Goal: Information Seeking & Learning: Compare options

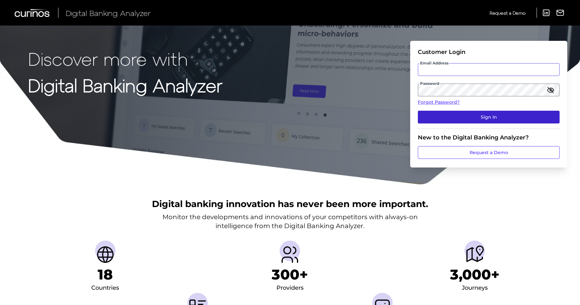
type input "[EMAIL_ADDRESS][DOMAIN_NAME]"
click at [490, 116] on button "Sign In" at bounding box center [489, 117] width 142 height 13
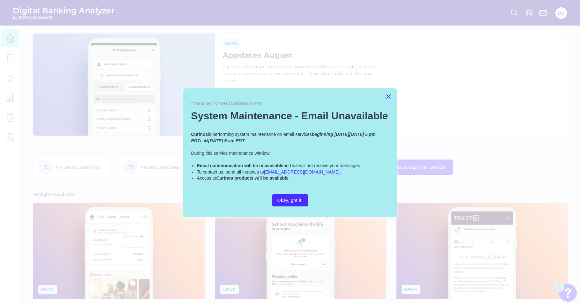
click at [388, 96] on button "×" at bounding box center [388, 96] width 6 height 10
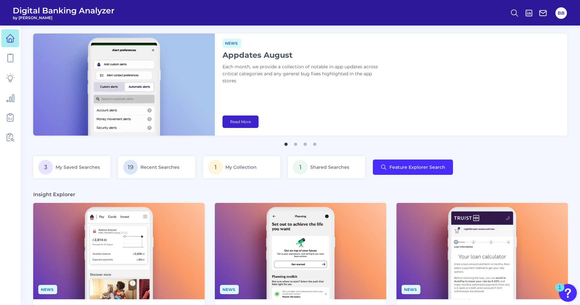
click at [250, 125] on link "Read More" at bounding box center [240, 121] width 36 height 12
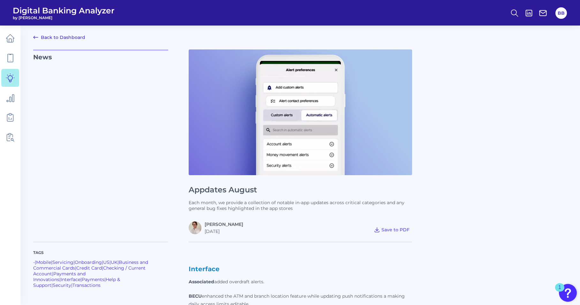
click at [35, 37] on icon at bounding box center [36, 37] width 8 height 8
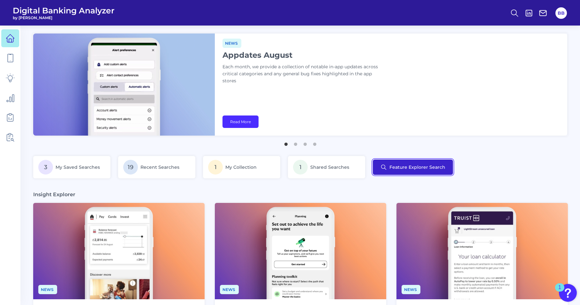
click at [404, 172] on button "Feature Explorer Search" at bounding box center [413, 166] width 80 height 15
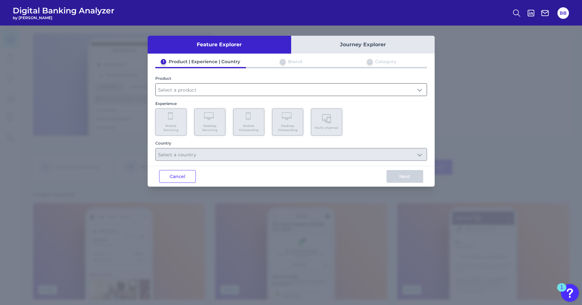
click at [284, 90] on input "text" at bounding box center [291, 90] width 271 height 12
click at [269, 86] on input "text" at bounding box center [291, 90] width 271 height 12
click at [220, 90] on input "text" at bounding box center [291, 90] width 271 height 12
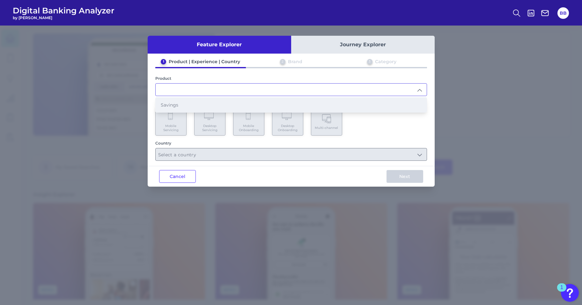
click at [209, 105] on li "Savings" at bounding box center [291, 105] width 271 height 15
type input "Savings"
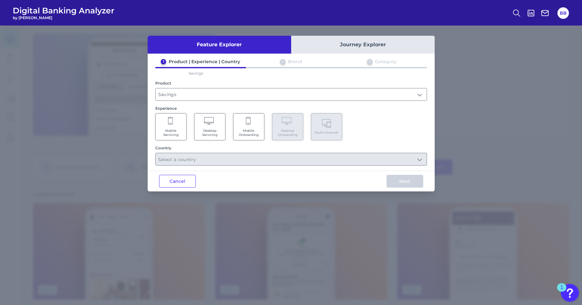
click at [378, 134] on div "Mobile Servicing Desktop Servicing Mobile Onboarding Desktop Onboarding Multi-c…" at bounding box center [291, 126] width 272 height 27
click at [251, 132] on span "Mobile Onboarding" at bounding box center [249, 133] width 24 height 8
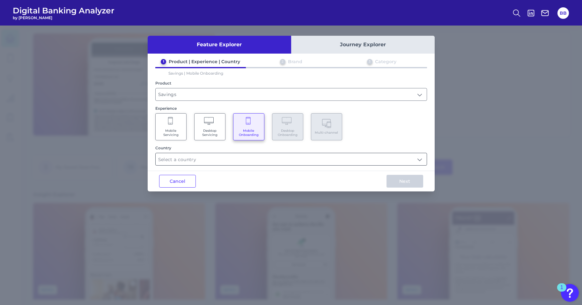
click at [340, 162] on input "text" at bounding box center [291, 159] width 271 height 12
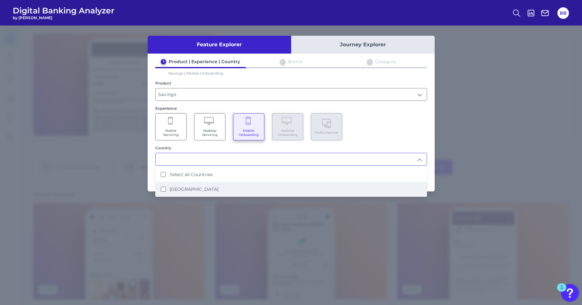
click at [166, 189] on div "United Kingdom" at bounding box center [190, 189] width 58 height 6
type input "Select all Countries"
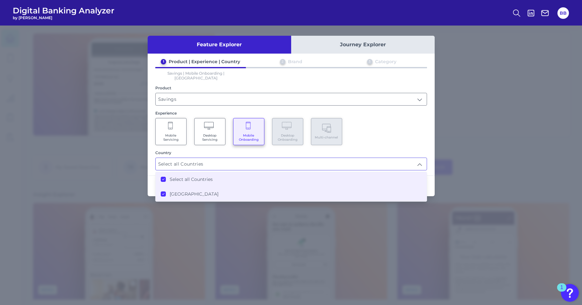
scroll to position [0, 0]
click at [423, 124] on div "Mobile Servicing Desktop Servicing Mobile Onboarding Desktop Onboarding Multi-c…" at bounding box center [291, 131] width 272 height 27
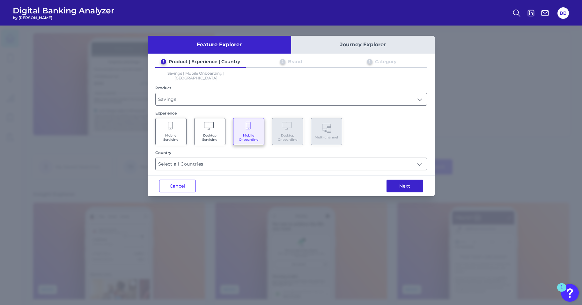
click at [414, 184] on button "Next" at bounding box center [405, 186] width 37 height 13
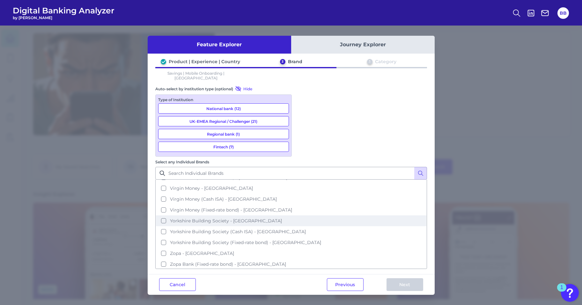
scroll to position [367, 0]
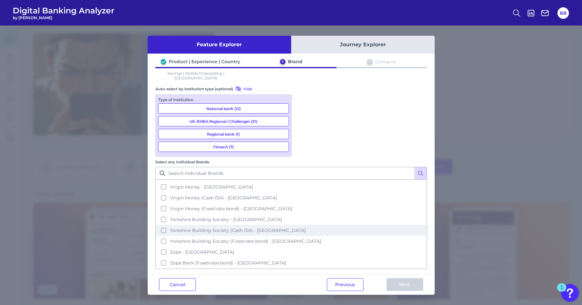
click at [205, 227] on span "Yorkshire Building Society (Cash ISA) - UK" at bounding box center [238, 230] width 136 height 6
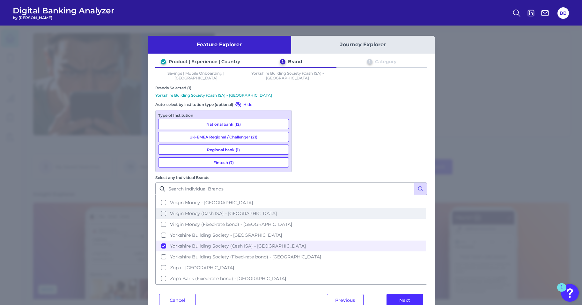
click at [193, 211] on span "Virgin Money (Cash ISA) - UK" at bounding box center [223, 214] width 107 height 6
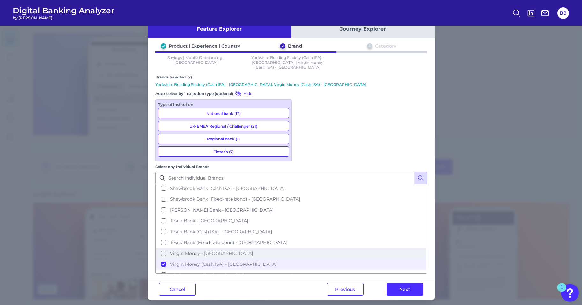
scroll to position [303, 0]
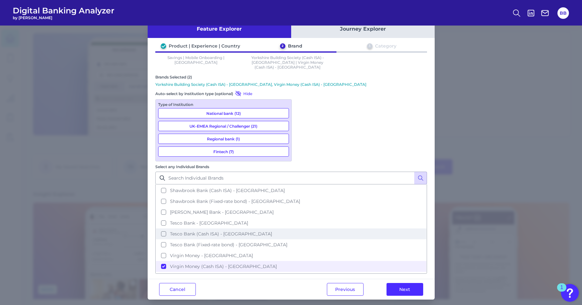
click at [224, 231] on span "Tesco Bank (Cash ISA) - UK" at bounding box center [221, 234] width 102 height 6
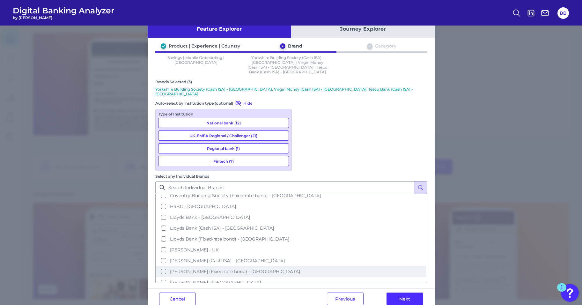
scroll to position [48, 0]
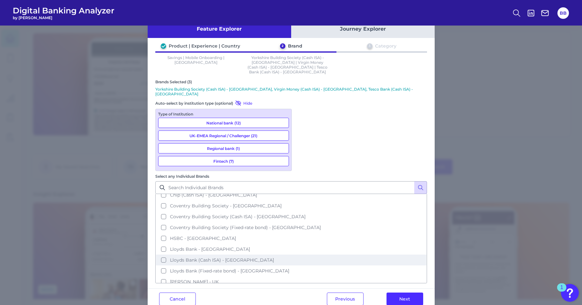
click at [204, 257] on span "Lloyds Bank (Cash ISA) - UK" at bounding box center [222, 260] width 104 height 6
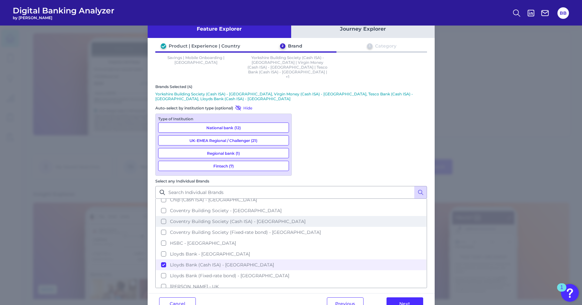
click at [202, 218] on span "Coventry Building Society (Cash ISA) - UK" at bounding box center [238, 221] width 136 height 6
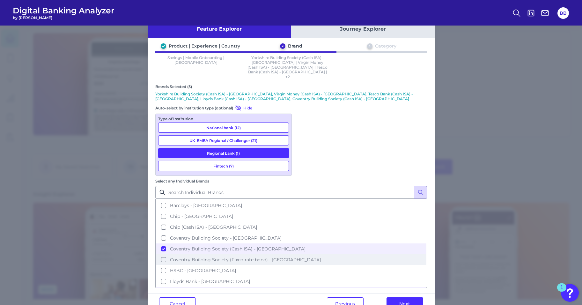
scroll to position [0, 0]
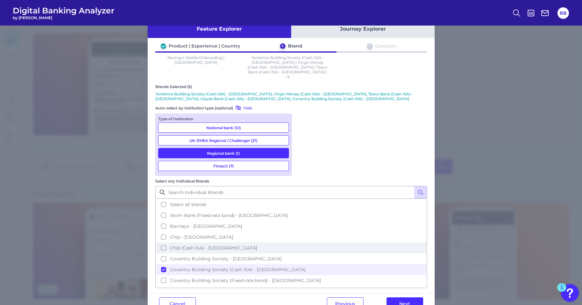
click at [217, 242] on button "Chip (Cash ISA) - UK" at bounding box center [291, 247] width 270 height 11
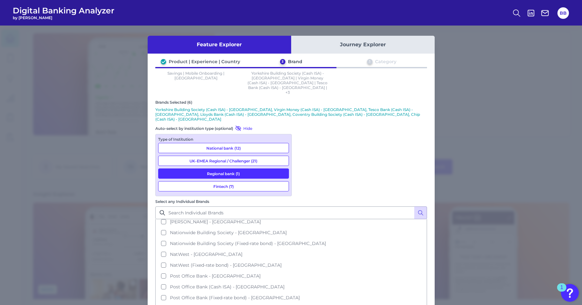
scroll to position [159, 0]
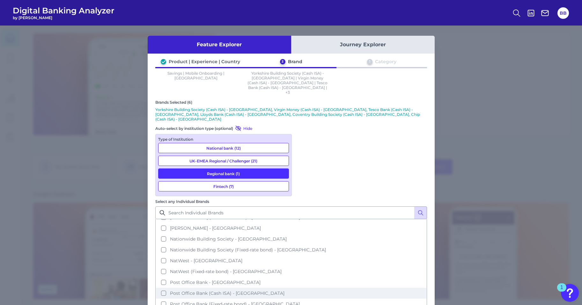
click at [226, 290] on span "Post Office Bank (Cash ISA) - UK" at bounding box center [227, 293] width 115 height 6
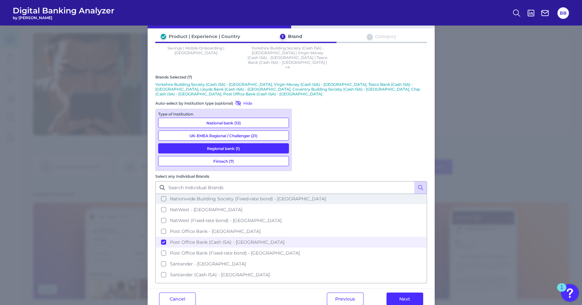
scroll to position [191, 0]
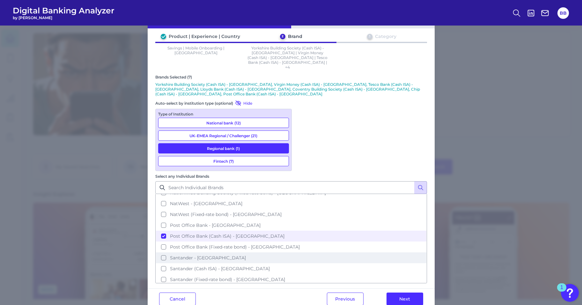
drag, startPoint x: 241, startPoint y: 253, endPoint x: 262, endPoint y: 245, distance: 23.0
click at [241, 263] on button "Santander (Cash ISA) - UK" at bounding box center [291, 268] width 270 height 11
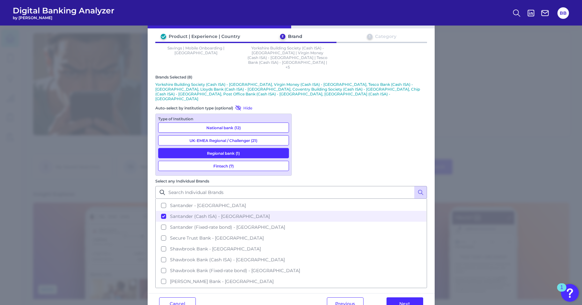
scroll to position [255, 0]
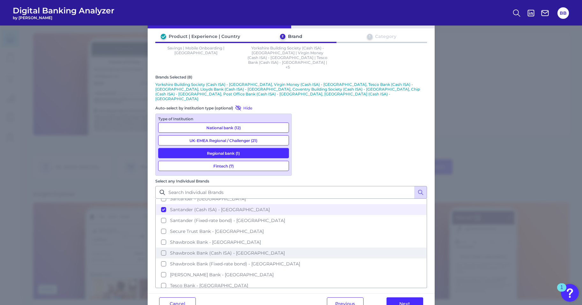
click at [219, 250] on span "Shawbrook Bank (Cash ISA) - UK" at bounding box center [227, 253] width 115 height 6
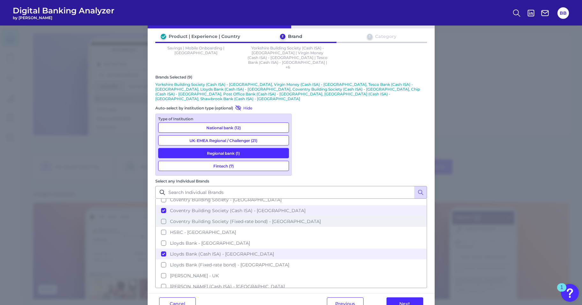
scroll to position [128, 0]
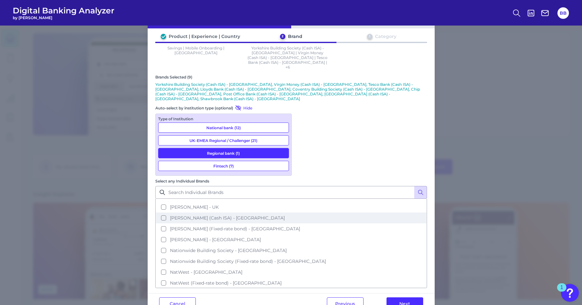
click at [194, 215] on span "Marcus (Cash ISA) - UK" at bounding box center [227, 218] width 115 height 6
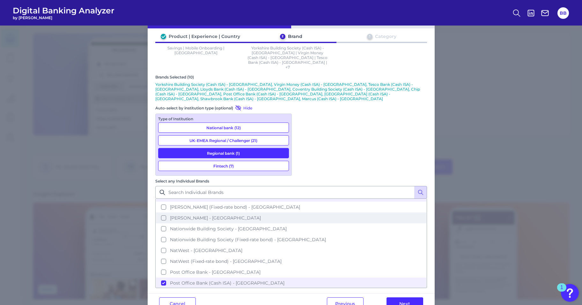
scroll to position [159, 0]
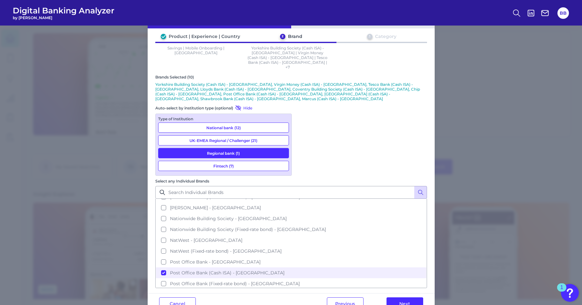
click at [274, 293] on div "Cancel Previous Next" at bounding box center [291, 303] width 287 height 21
click at [405, 297] on button "Next" at bounding box center [405, 303] width 37 height 13
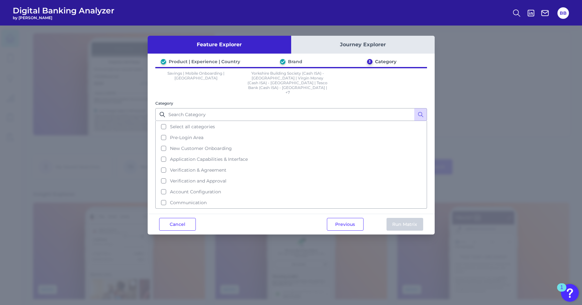
scroll to position [0, 0]
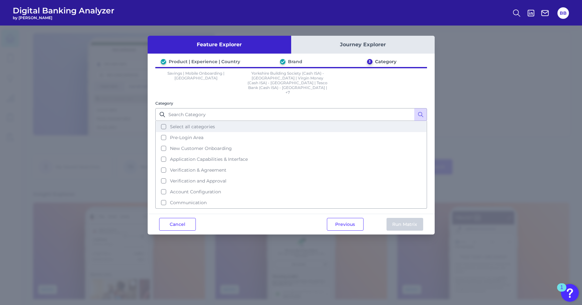
click at [173, 124] on span "Select all categories" at bounding box center [192, 127] width 45 height 6
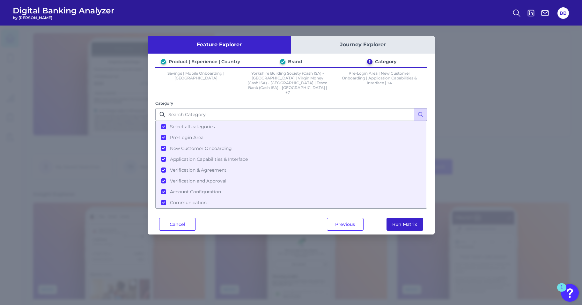
click at [404, 218] on button "Run Matrix" at bounding box center [405, 224] width 37 height 13
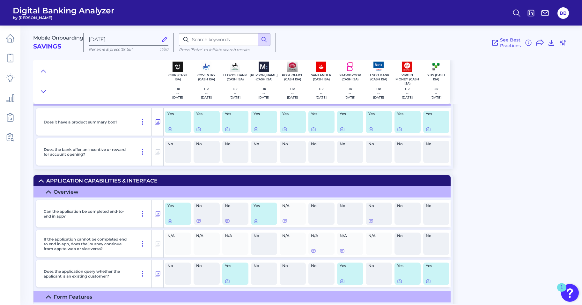
scroll to position [670, 0]
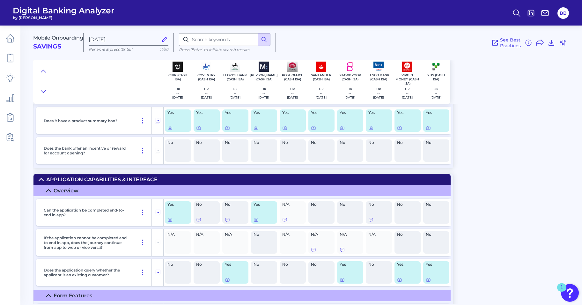
click at [176, 128] on div at bounding box center [177, 127] width 21 height 5
click at [172, 115] on div "Yes" at bounding box center [178, 120] width 26 height 22
click at [158, 120] on icon at bounding box center [157, 121] width 6 height 8
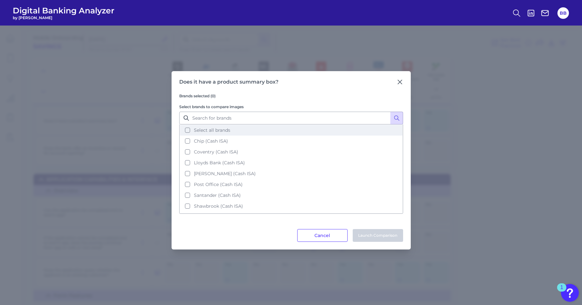
click at [204, 127] on button "Select all brands" at bounding box center [291, 130] width 223 height 11
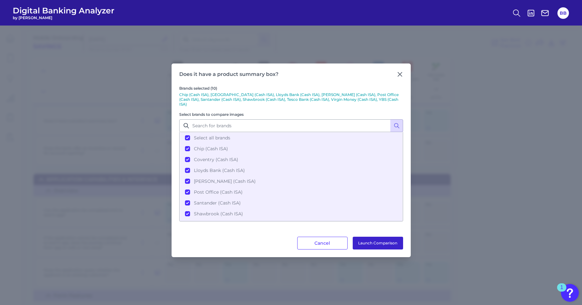
click at [380, 241] on button "Launch Comparison" at bounding box center [378, 243] width 50 height 13
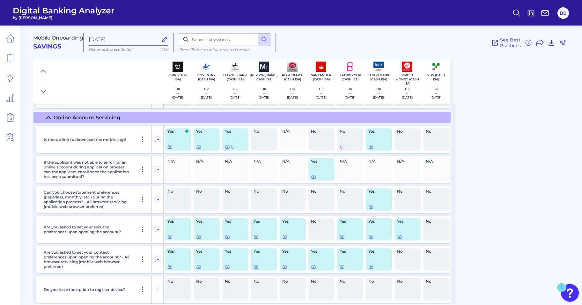
scroll to position [3381, 0]
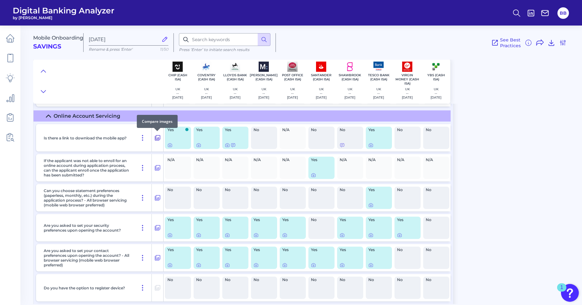
click at [155, 135] on icon at bounding box center [157, 138] width 6 height 8
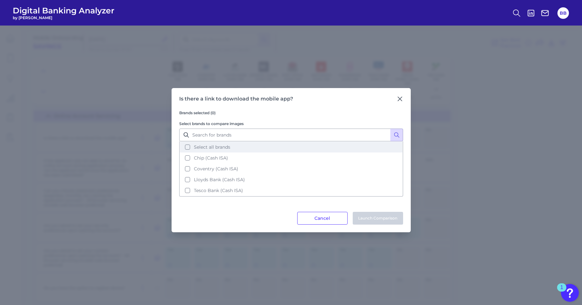
click at [214, 145] on span "Select all brands" at bounding box center [212, 147] width 36 height 6
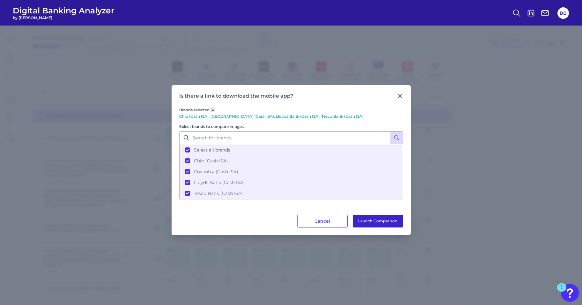
click at [380, 220] on button "Launch Comparison" at bounding box center [378, 221] width 50 height 13
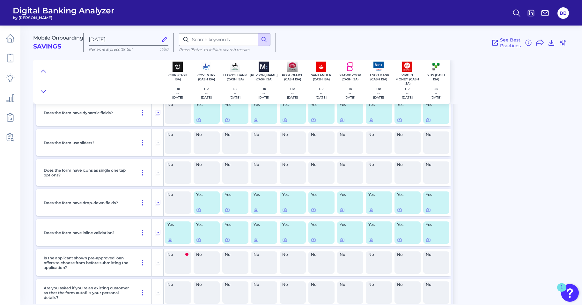
scroll to position [1043, 0]
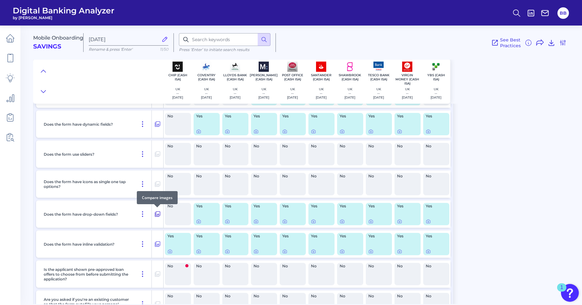
click at [159, 217] on icon at bounding box center [157, 213] width 5 height 5
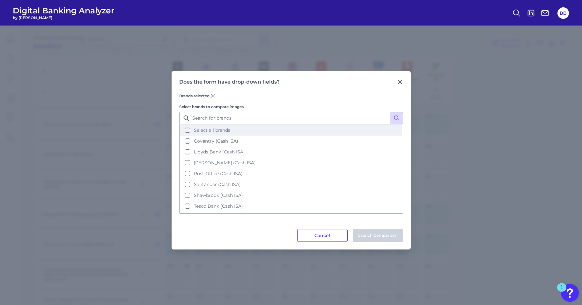
click at [216, 132] on span "Select all brands" at bounding box center [212, 130] width 36 height 6
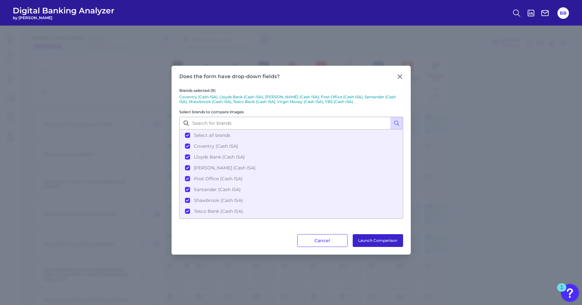
click at [380, 241] on button "Launch Comparison" at bounding box center [378, 240] width 50 height 13
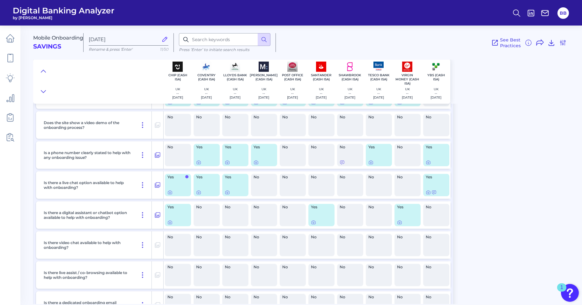
scroll to position [96, 0]
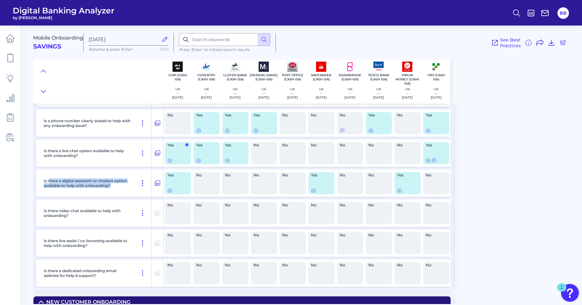
drag, startPoint x: 50, startPoint y: 179, endPoint x: 146, endPoint y: 184, distance: 95.5
click at [146, 184] on div "Is there a digital assistant or chatbot option available to help with onboardin…" at bounding box center [96, 182] width 111 height 27
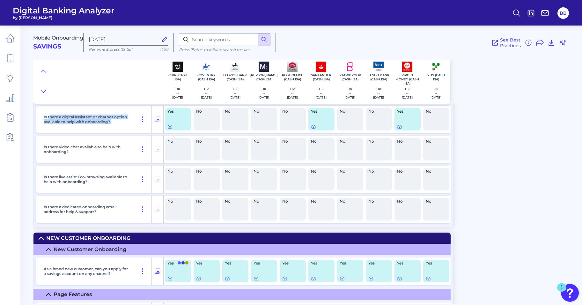
scroll to position [223, 0]
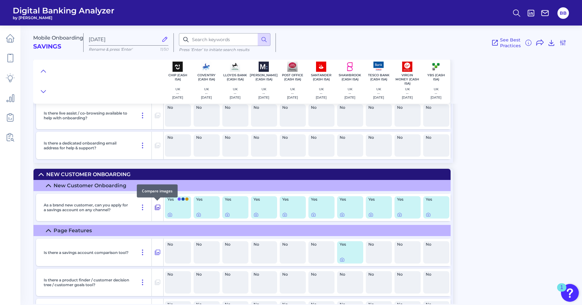
click at [158, 205] on icon at bounding box center [157, 207] width 5 height 5
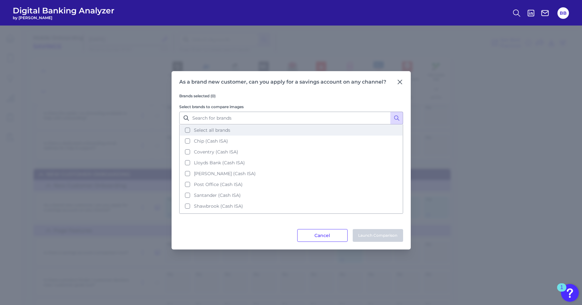
click at [226, 132] on span "Select all brands" at bounding box center [212, 130] width 36 height 6
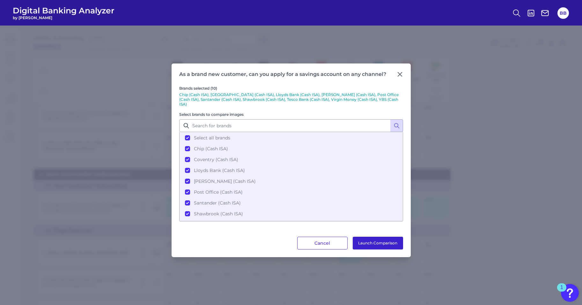
click at [378, 238] on button "Launch Comparison" at bounding box center [378, 243] width 50 height 13
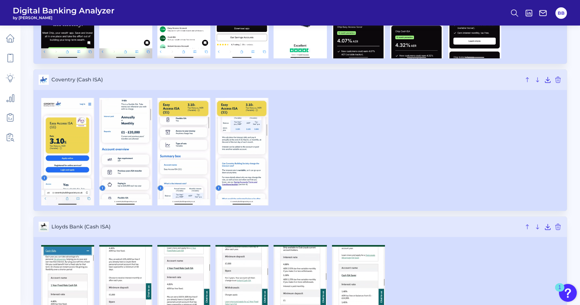
scroll to position [96, 0]
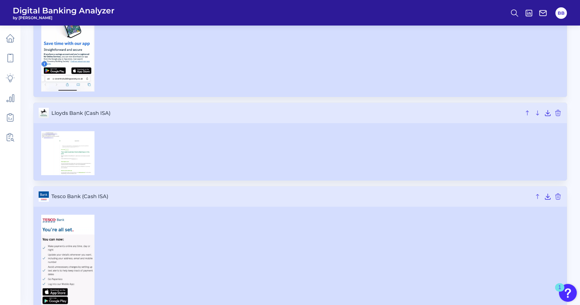
scroll to position [287, 0]
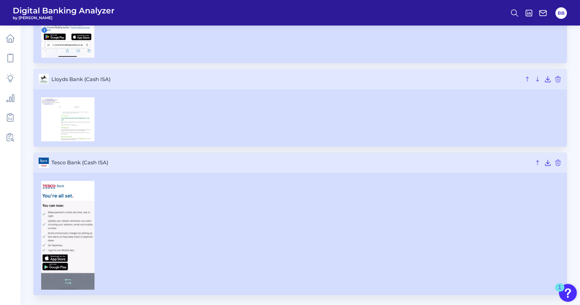
click at [74, 218] on img at bounding box center [67, 235] width 53 height 109
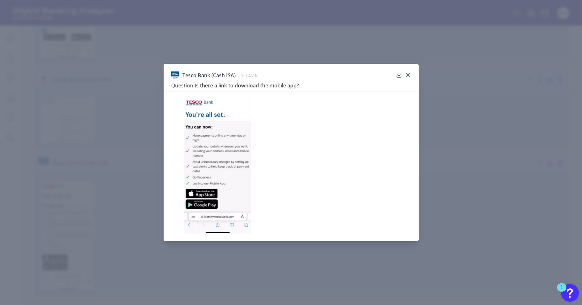
click at [162, 210] on div "Tesco Bank (Cash ISA) August 1, 2024 Question: Is there a link to download the …" at bounding box center [291, 152] width 582 height 305
click at [406, 76] on icon at bounding box center [408, 75] width 6 height 6
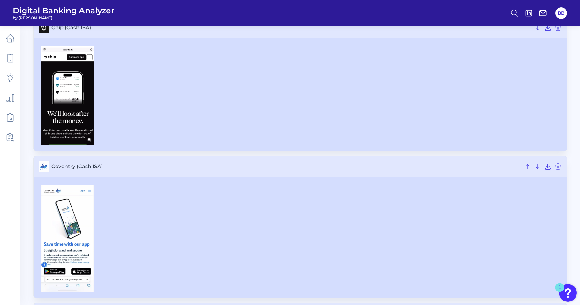
scroll to position [63, 0]
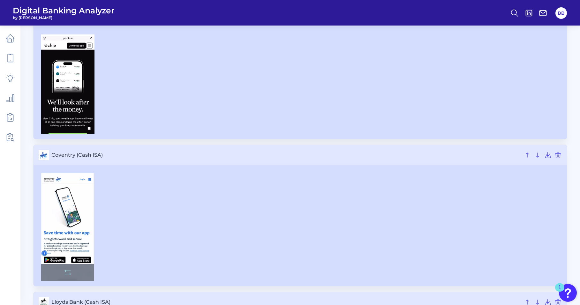
click at [76, 206] on img at bounding box center [67, 226] width 53 height 107
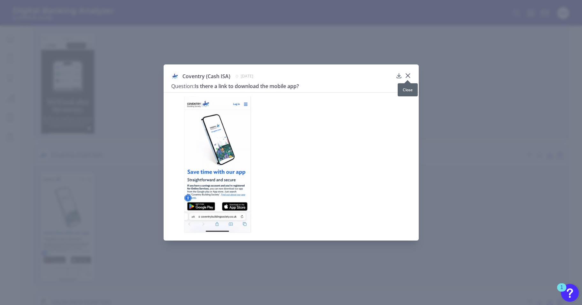
click at [407, 75] on icon at bounding box center [408, 75] width 6 height 6
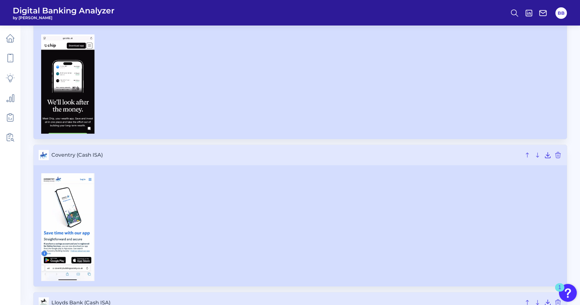
scroll to position [0, 0]
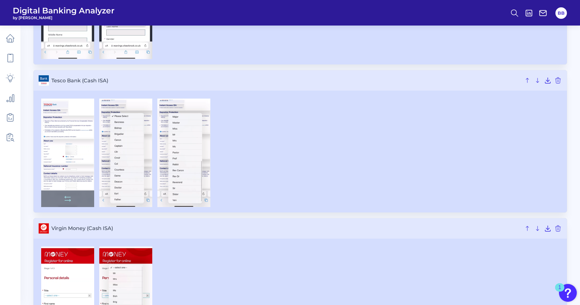
scroll to position [842, 0]
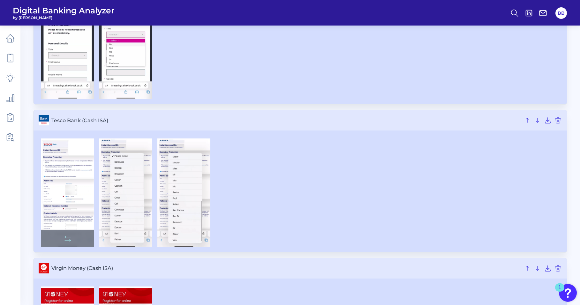
drag, startPoint x: 74, startPoint y: 151, endPoint x: 80, endPoint y: 145, distance: 7.7
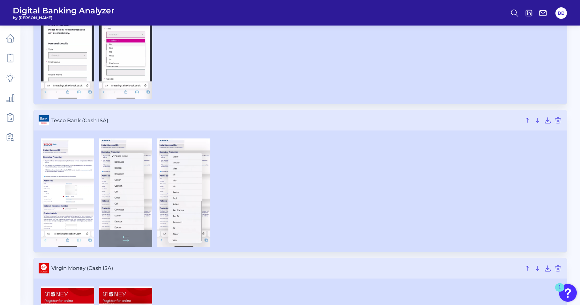
scroll to position [619, 0]
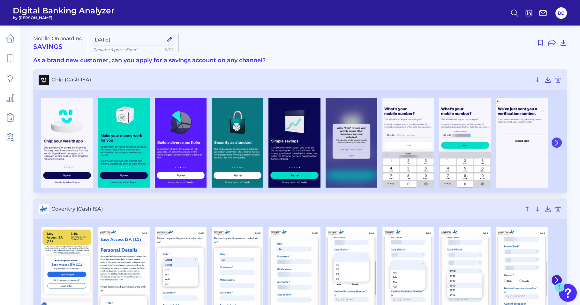
click at [554, 139] on button at bounding box center [556, 142] width 10 height 10
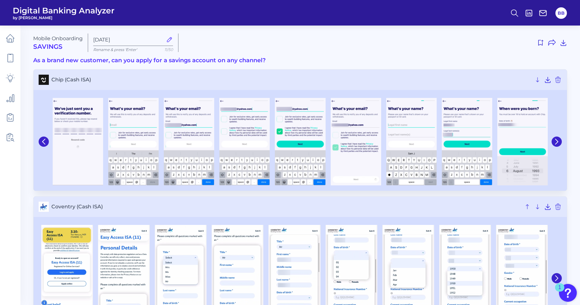
click at [559, 151] on div at bounding box center [555, 141] width 11 height 93
click at [553, 142] on button at bounding box center [556, 142] width 10 height 10
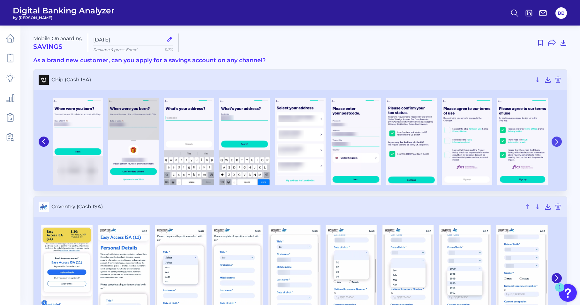
click at [553, 142] on icon at bounding box center [556, 142] width 6 height 6
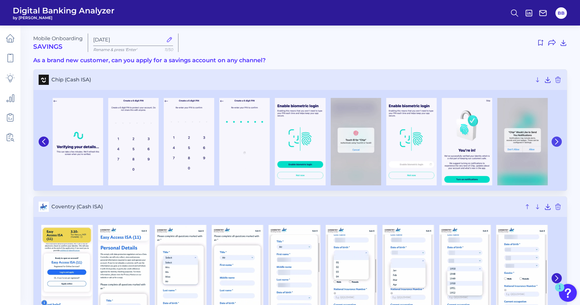
click at [554, 142] on icon at bounding box center [556, 142] width 6 height 6
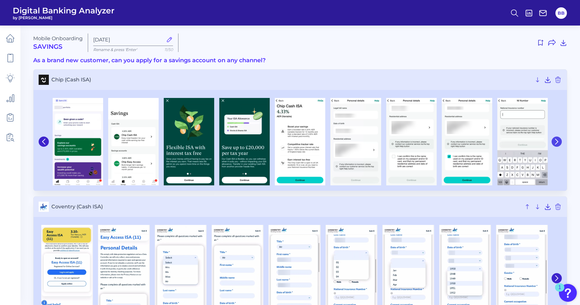
click at [554, 142] on icon at bounding box center [556, 142] width 6 height 6
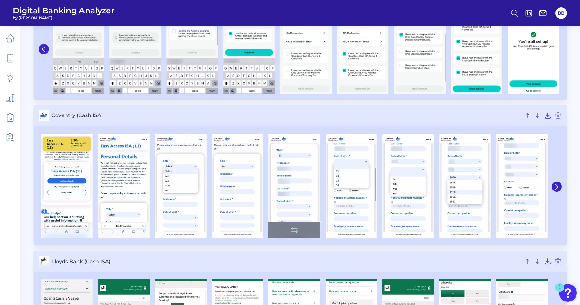
scroll to position [96, 0]
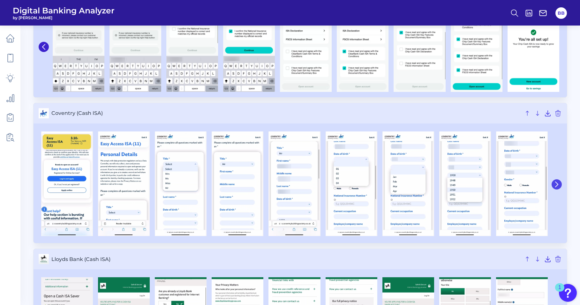
click at [559, 185] on button at bounding box center [556, 184] width 10 height 10
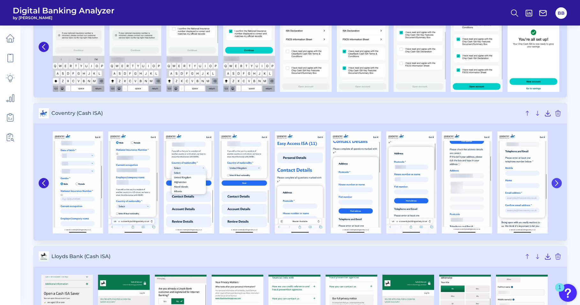
click at [559, 185] on icon at bounding box center [556, 183] width 6 height 6
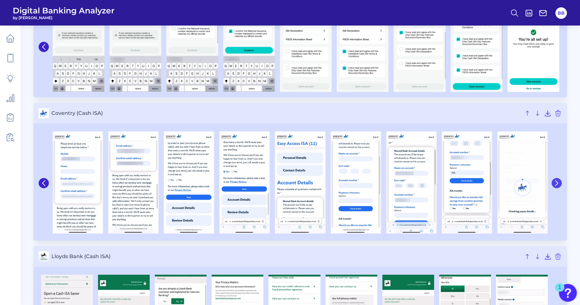
click at [558, 183] on icon at bounding box center [556, 183] width 3 height 5
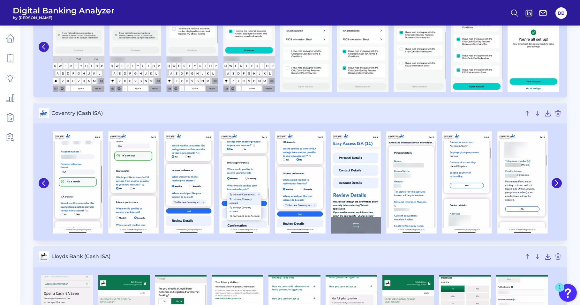
scroll to position [128, 0]
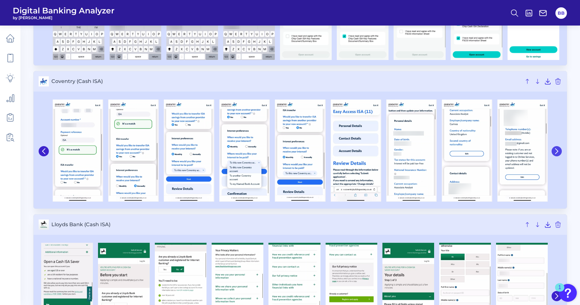
click at [558, 152] on icon at bounding box center [556, 151] width 6 height 6
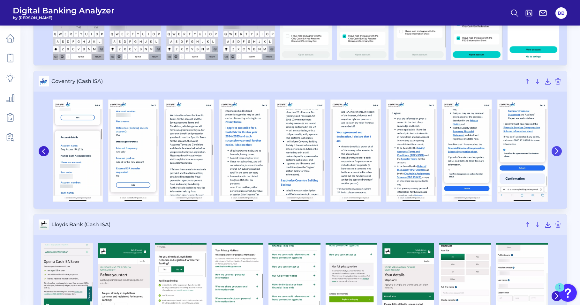
click at [557, 151] on icon at bounding box center [556, 151] width 6 height 6
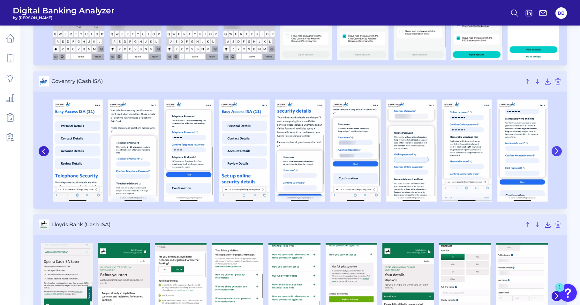
click at [557, 151] on icon at bounding box center [556, 151] width 6 height 6
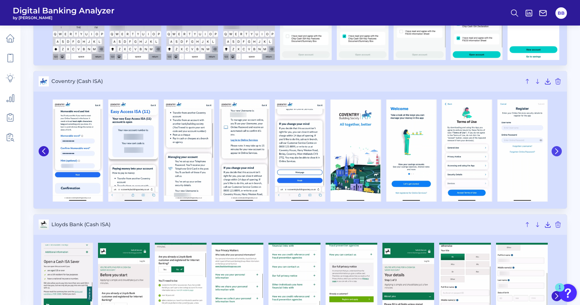
click at [557, 151] on icon at bounding box center [556, 151] width 6 height 6
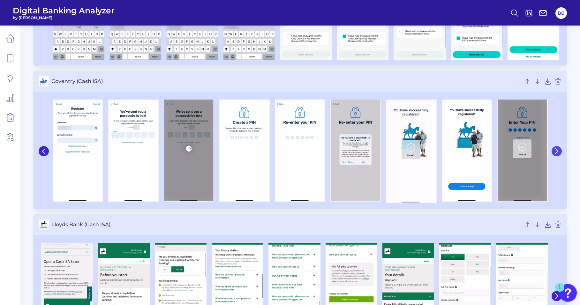
click at [557, 151] on icon at bounding box center [556, 151] width 6 height 6
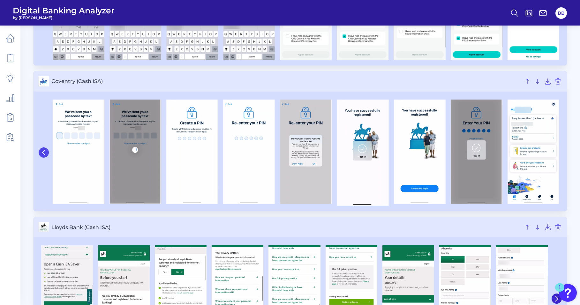
click at [46, 155] on icon at bounding box center [44, 153] width 6 height 6
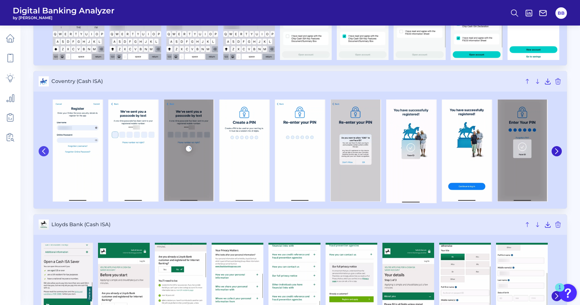
click at [46, 155] on button at bounding box center [44, 151] width 10 height 10
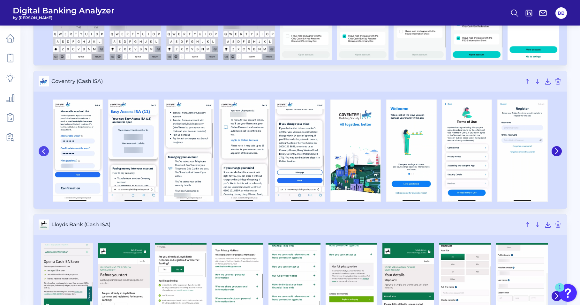
click at [45, 151] on icon at bounding box center [44, 151] width 6 height 6
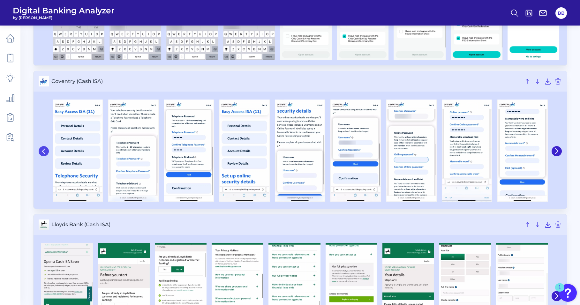
click at [44, 151] on icon at bounding box center [44, 151] width 6 height 6
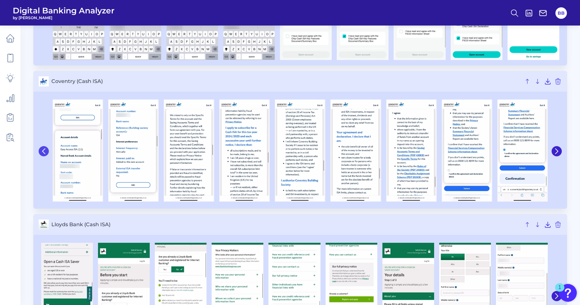
click at [44, 151] on icon at bounding box center [44, 151] width 6 height 6
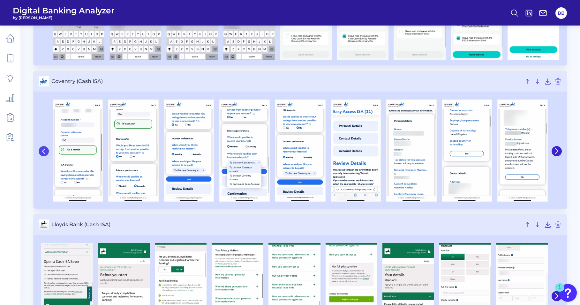
click at [44, 151] on icon at bounding box center [44, 151] width 6 height 6
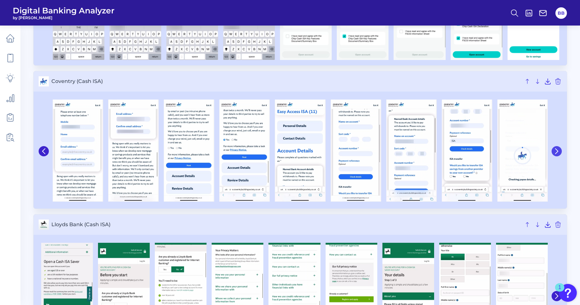
click at [558, 153] on icon at bounding box center [556, 151] width 6 height 6
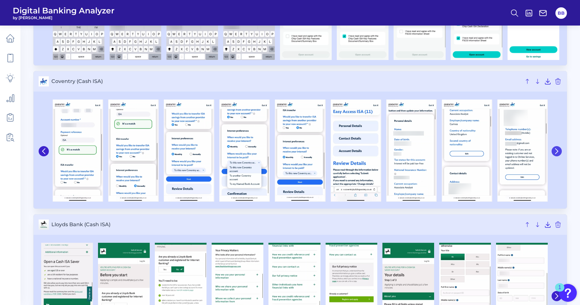
click at [558, 148] on button at bounding box center [556, 151] width 10 height 10
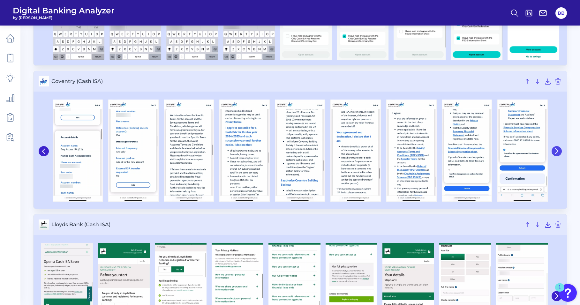
click at [557, 149] on icon at bounding box center [556, 151] width 6 height 6
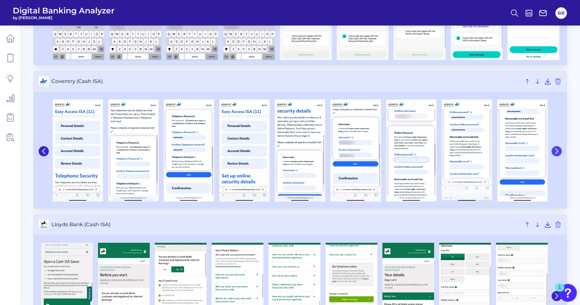
click at [555, 151] on icon at bounding box center [556, 151] width 6 height 6
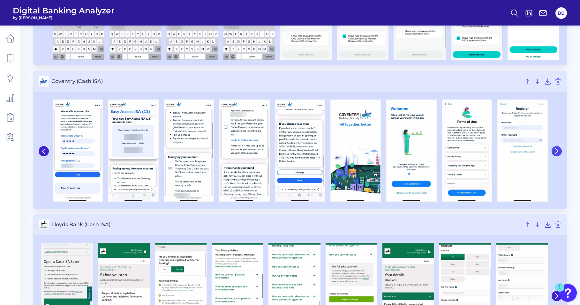
click at [555, 150] on icon at bounding box center [556, 151] width 6 height 6
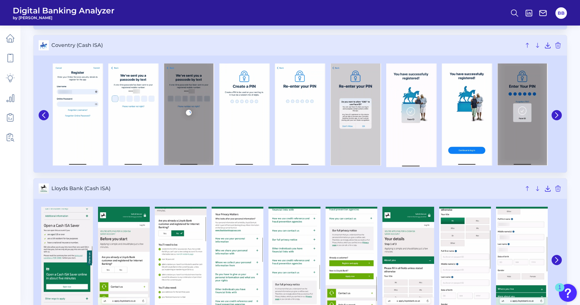
scroll to position [223, 0]
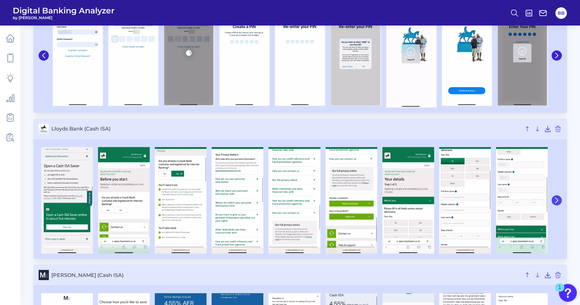
click at [558, 198] on icon at bounding box center [556, 200] width 6 height 6
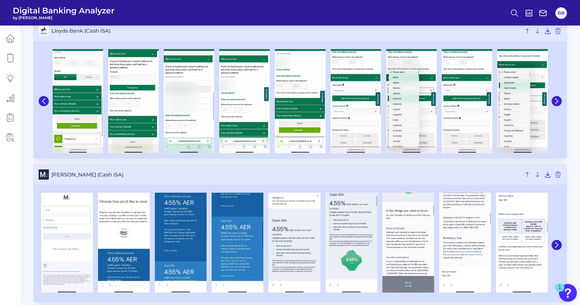
scroll to position [351, 0]
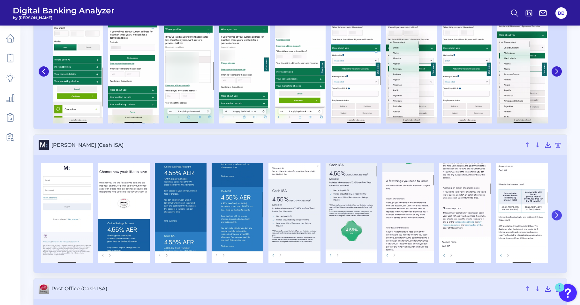
click at [552, 216] on button at bounding box center [556, 215] width 10 height 10
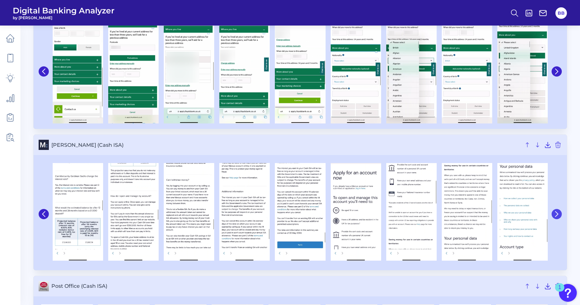
click at [553, 216] on icon at bounding box center [556, 214] width 6 height 6
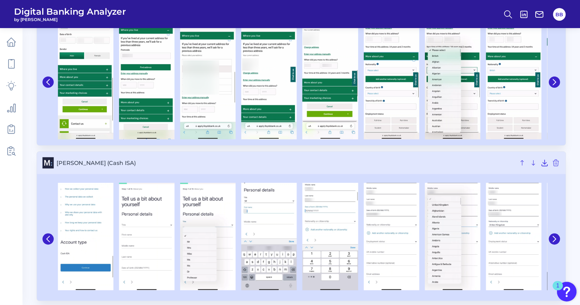
scroll to position [387, 0]
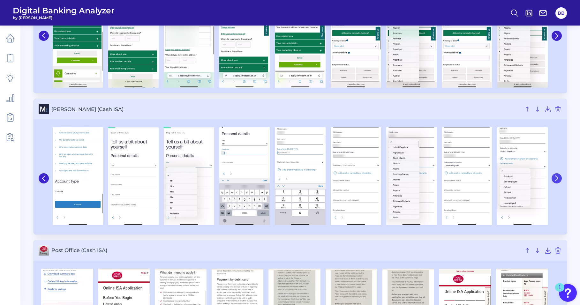
click at [559, 179] on button at bounding box center [556, 178] width 10 height 10
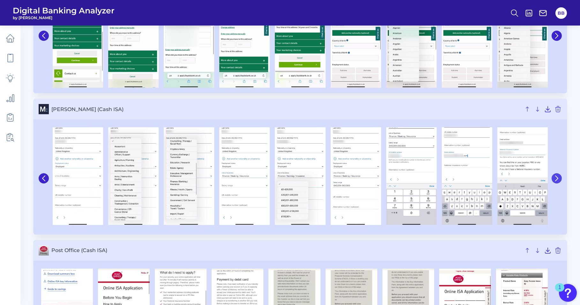
click at [558, 177] on icon at bounding box center [556, 178] width 6 height 6
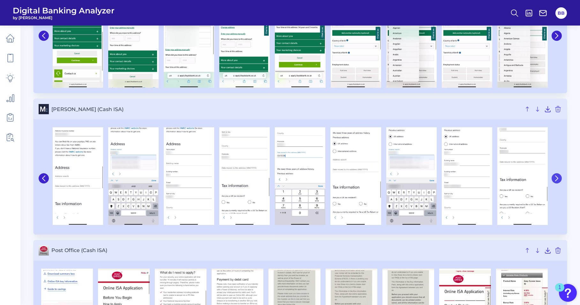
click at [557, 176] on icon at bounding box center [556, 178] width 6 height 6
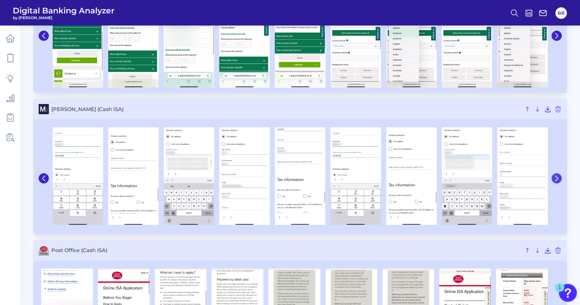
click at [557, 176] on icon at bounding box center [556, 178] width 6 height 6
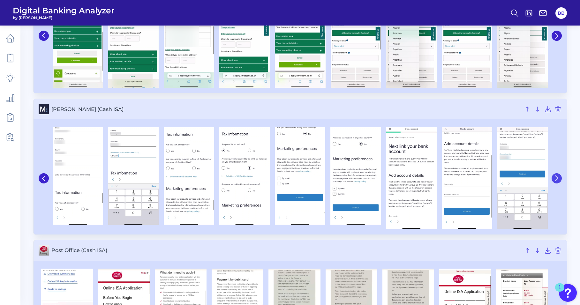
click at [558, 182] on button at bounding box center [556, 178] width 10 height 10
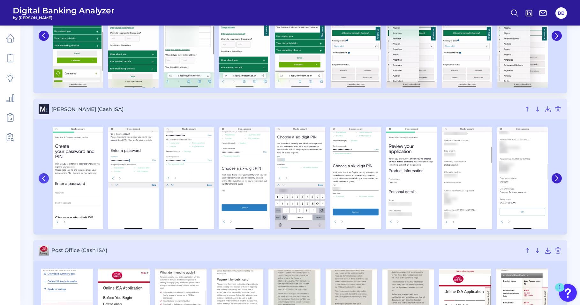
click at [43, 177] on icon at bounding box center [44, 178] width 6 height 6
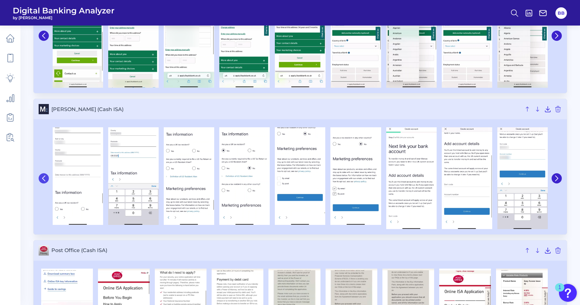
click at [43, 177] on icon at bounding box center [44, 178] width 6 height 6
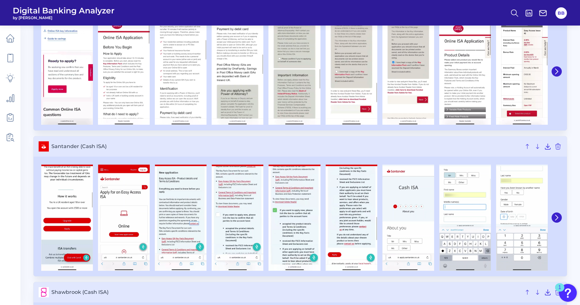
scroll to position [674, 0]
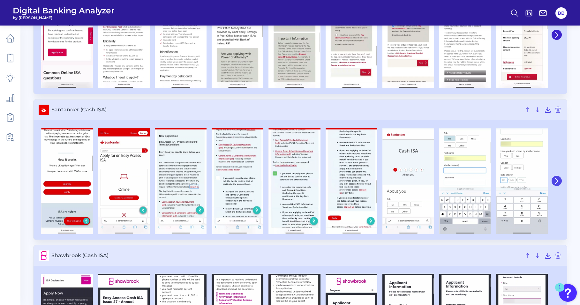
click at [559, 183] on button at bounding box center [556, 181] width 10 height 10
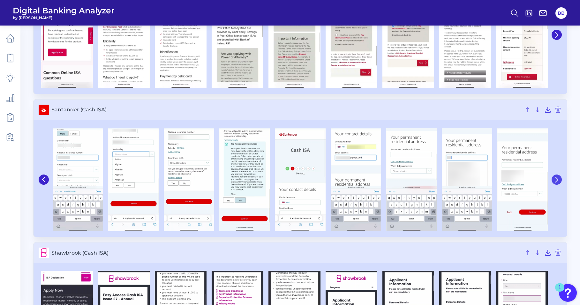
click at [558, 183] on button at bounding box center [556, 179] width 10 height 10
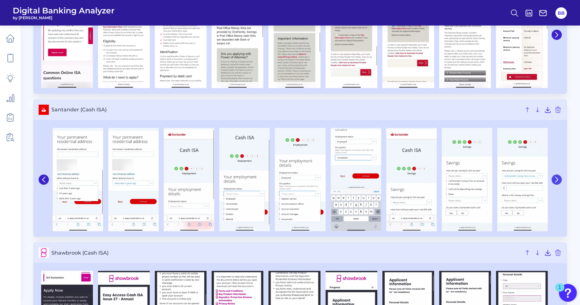
click at [558, 183] on button at bounding box center [556, 179] width 10 height 10
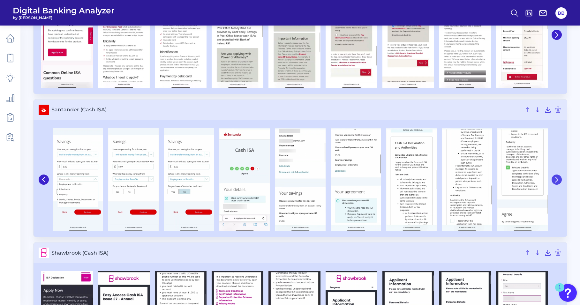
click at [558, 183] on button at bounding box center [556, 179] width 10 height 10
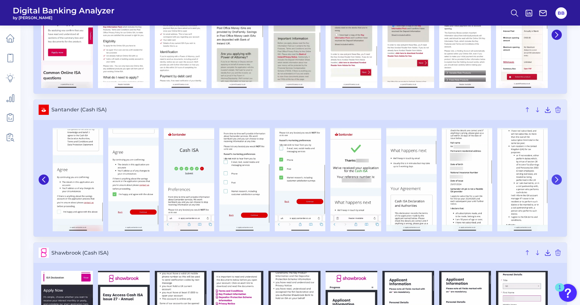
click at [551, 178] on button at bounding box center [556, 179] width 10 height 10
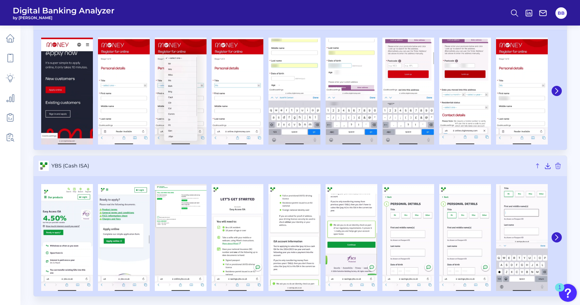
scroll to position [1202, 0]
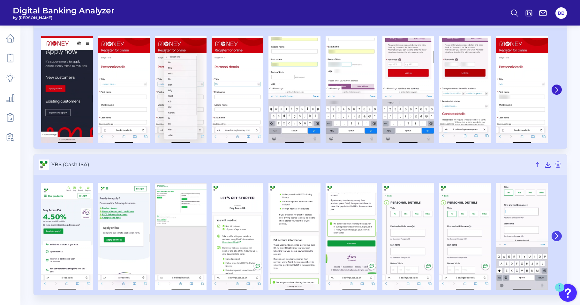
click at [556, 233] on button at bounding box center [556, 236] width 10 height 10
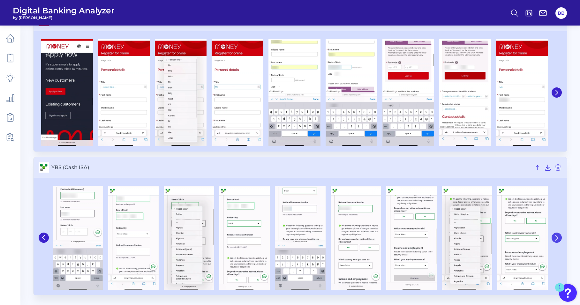
click at [556, 233] on button at bounding box center [556, 238] width 10 height 10
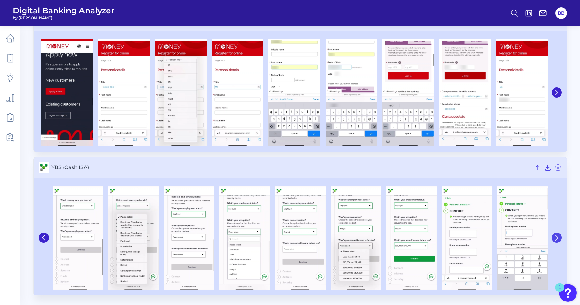
click at [556, 233] on button at bounding box center [556, 238] width 10 height 10
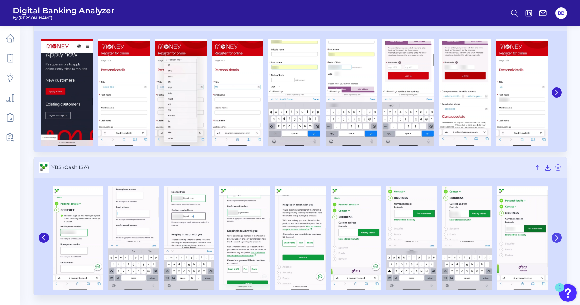
click at [555, 234] on button at bounding box center [556, 238] width 10 height 10
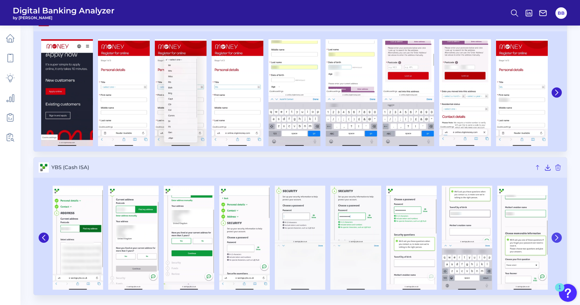
click at [558, 236] on icon at bounding box center [556, 238] width 6 height 6
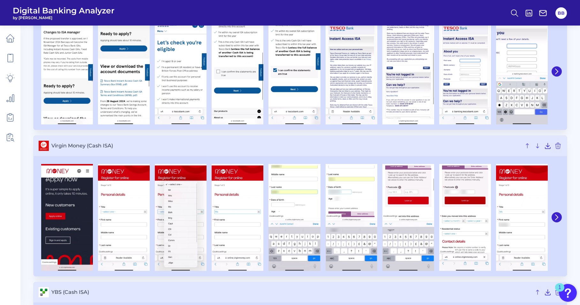
scroll to position [1071, 0]
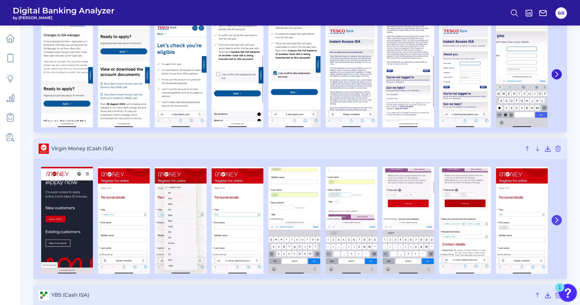
click at [555, 222] on icon at bounding box center [556, 220] width 6 height 6
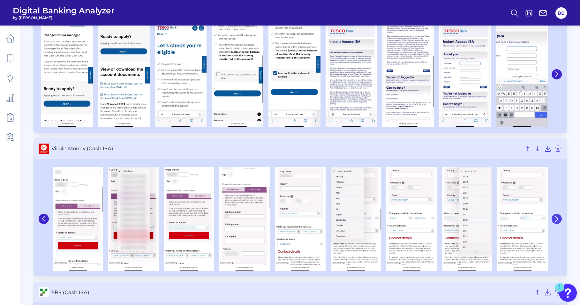
click at [555, 222] on button at bounding box center [556, 219] width 10 height 10
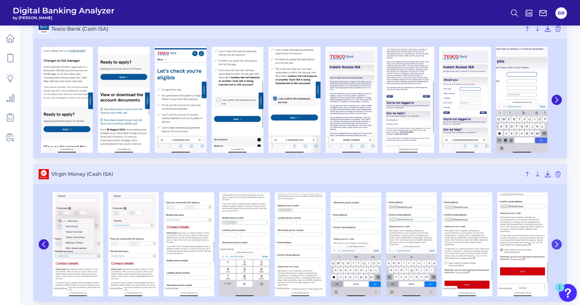
scroll to position [975, 0]
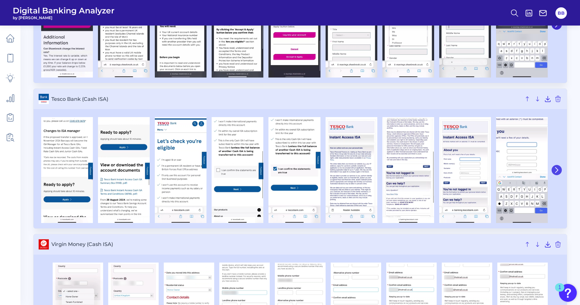
click at [553, 169] on button at bounding box center [556, 170] width 10 height 10
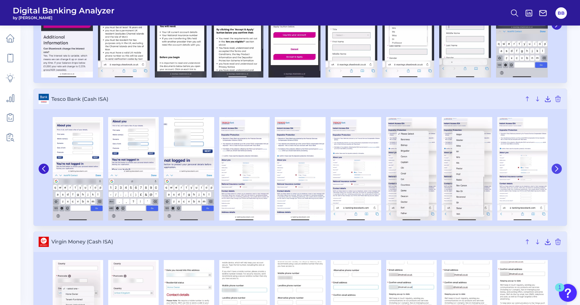
click at [553, 169] on button at bounding box center [556, 169] width 10 height 10
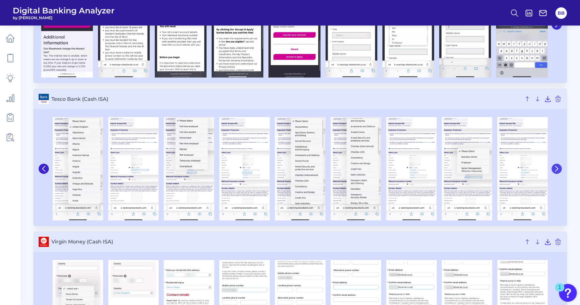
click at [556, 169] on icon at bounding box center [556, 169] width 6 height 6
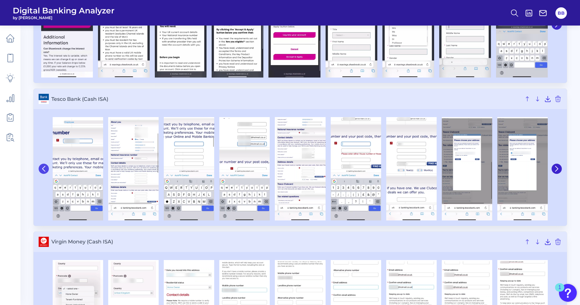
click at [46, 173] on button at bounding box center [44, 169] width 10 height 10
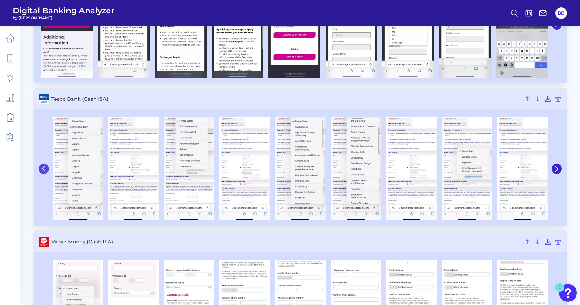
click at [46, 172] on button at bounding box center [44, 169] width 10 height 10
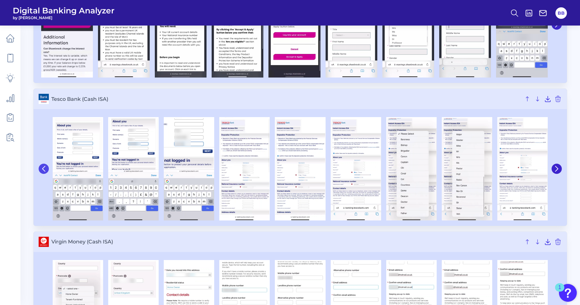
click at [46, 172] on button at bounding box center [44, 169] width 10 height 10
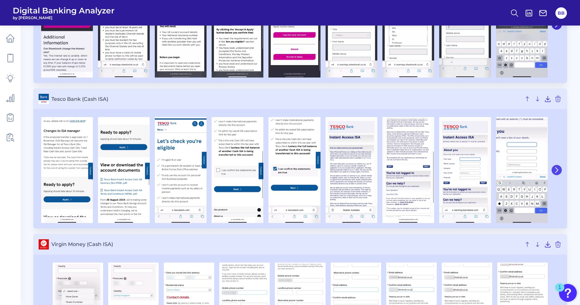
click at [556, 170] on icon at bounding box center [556, 170] width 6 height 6
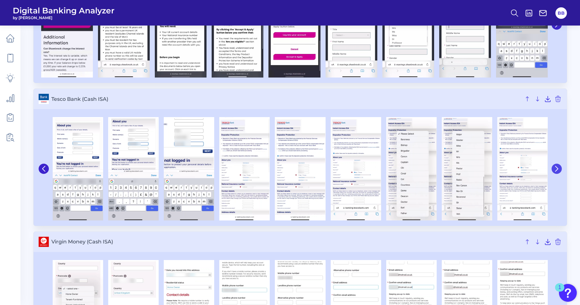
click at [556, 170] on icon at bounding box center [556, 169] width 6 height 6
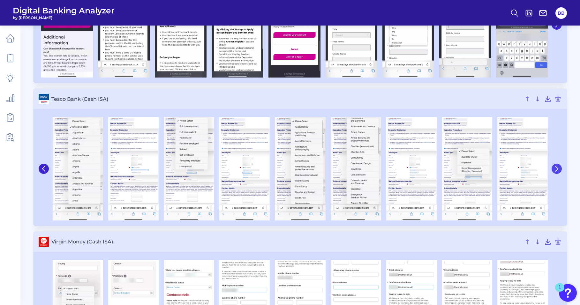
click at [556, 168] on icon at bounding box center [556, 169] width 6 height 6
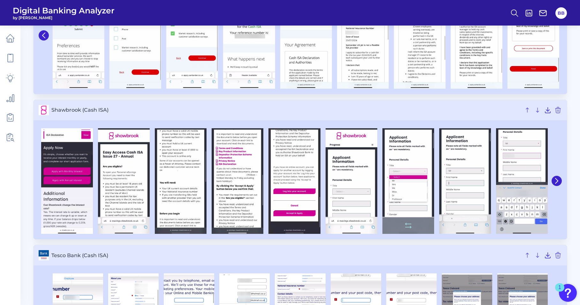
scroll to position [816, 0]
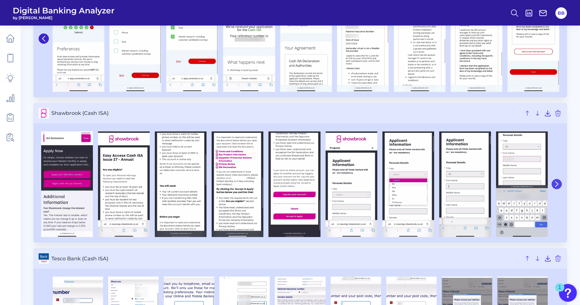
click at [560, 185] on button at bounding box center [556, 184] width 10 height 10
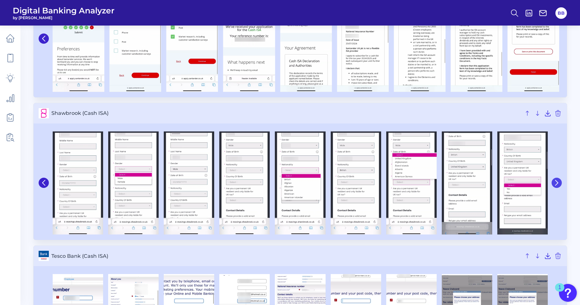
click at [560, 184] on button at bounding box center [556, 183] width 10 height 10
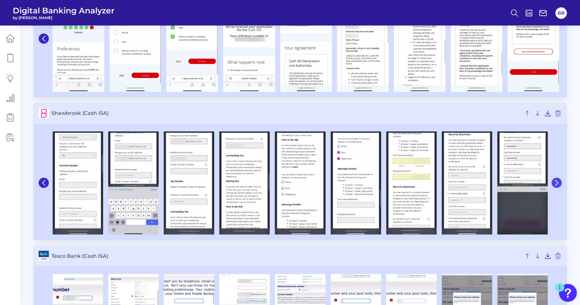
click at [560, 184] on button at bounding box center [556, 183] width 10 height 10
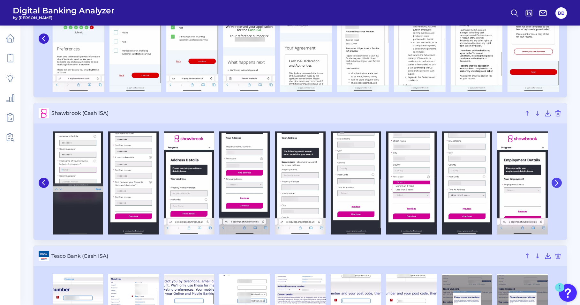
click at [560, 184] on button at bounding box center [556, 183] width 10 height 10
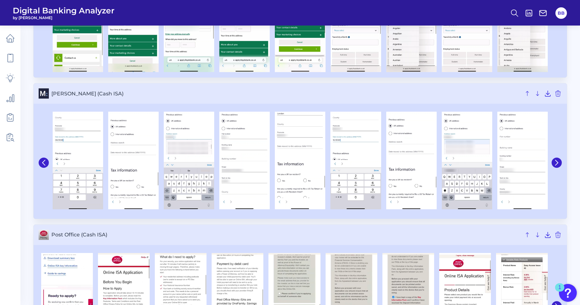
scroll to position [401, 0]
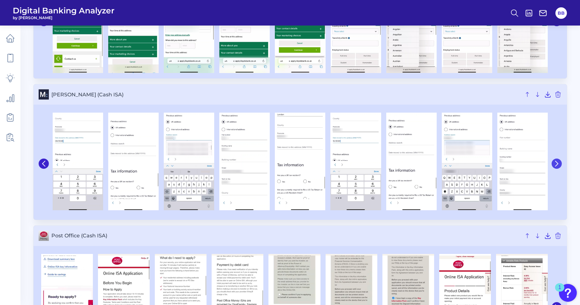
click at [558, 166] on icon at bounding box center [556, 164] width 6 height 6
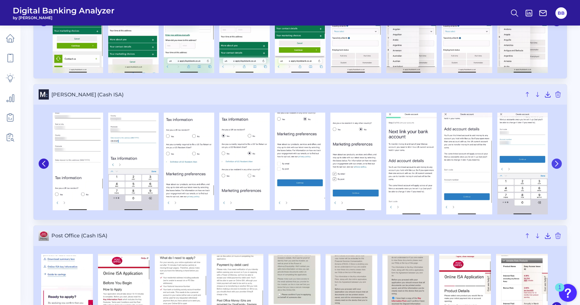
click at [558, 166] on icon at bounding box center [556, 164] width 6 height 6
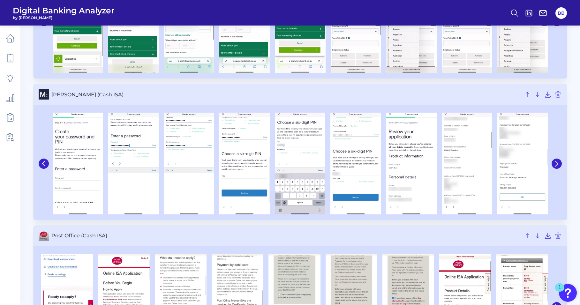
click at [35, 163] on div at bounding box center [299, 163] width 533 height 113
click at [47, 163] on button at bounding box center [44, 164] width 10 height 10
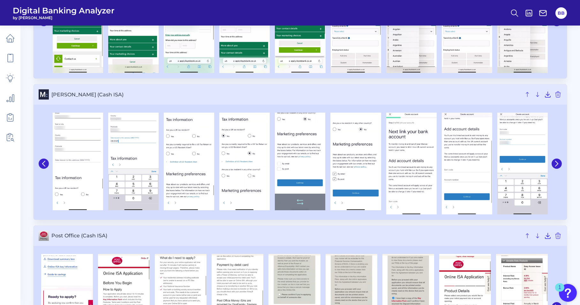
scroll to position [369, 0]
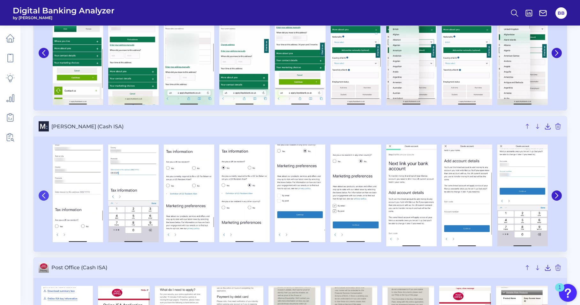
click at [45, 193] on icon at bounding box center [44, 196] width 6 height 6
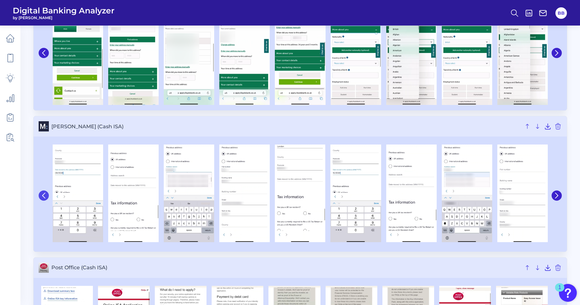
drag, startPoint x: 43, startPoint y: 197, endPoint x: 47, endPoint y: 197, distance: 4.5
click at [43, 197] on icon at bounding box center [44, 196] width 6 height 6
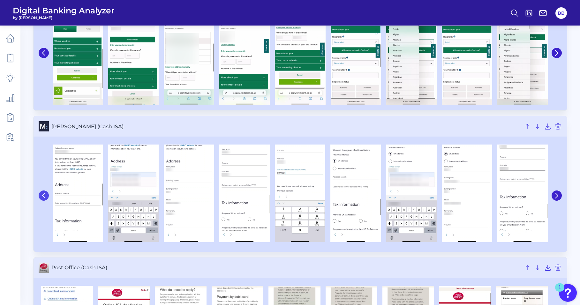
click at [44, 199] on button at bounding box center [44, 195] width 10 height 10
